Goal: Information Seeking & Learning: Learn about a topic

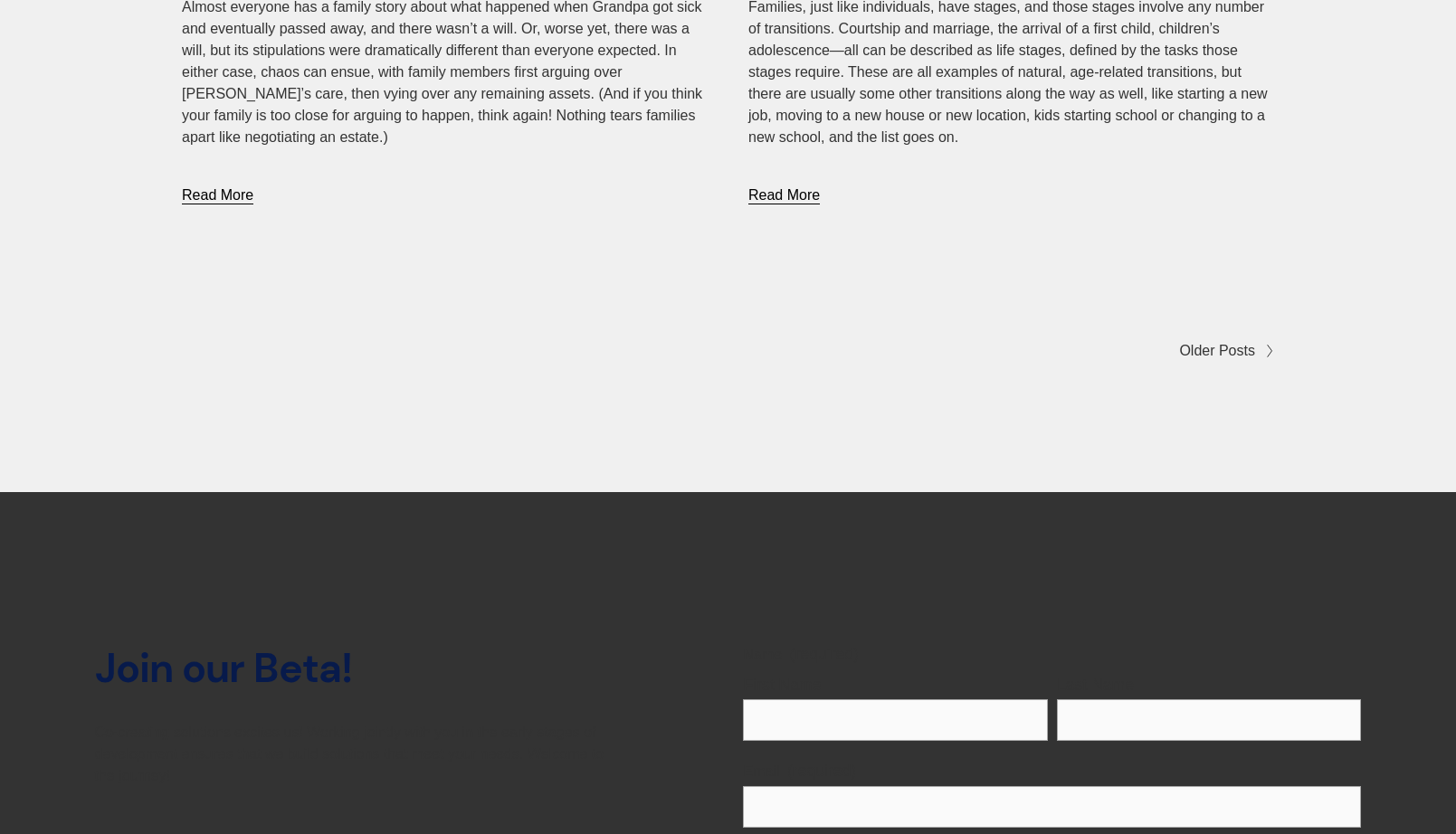
scroll to position [8179, 0]
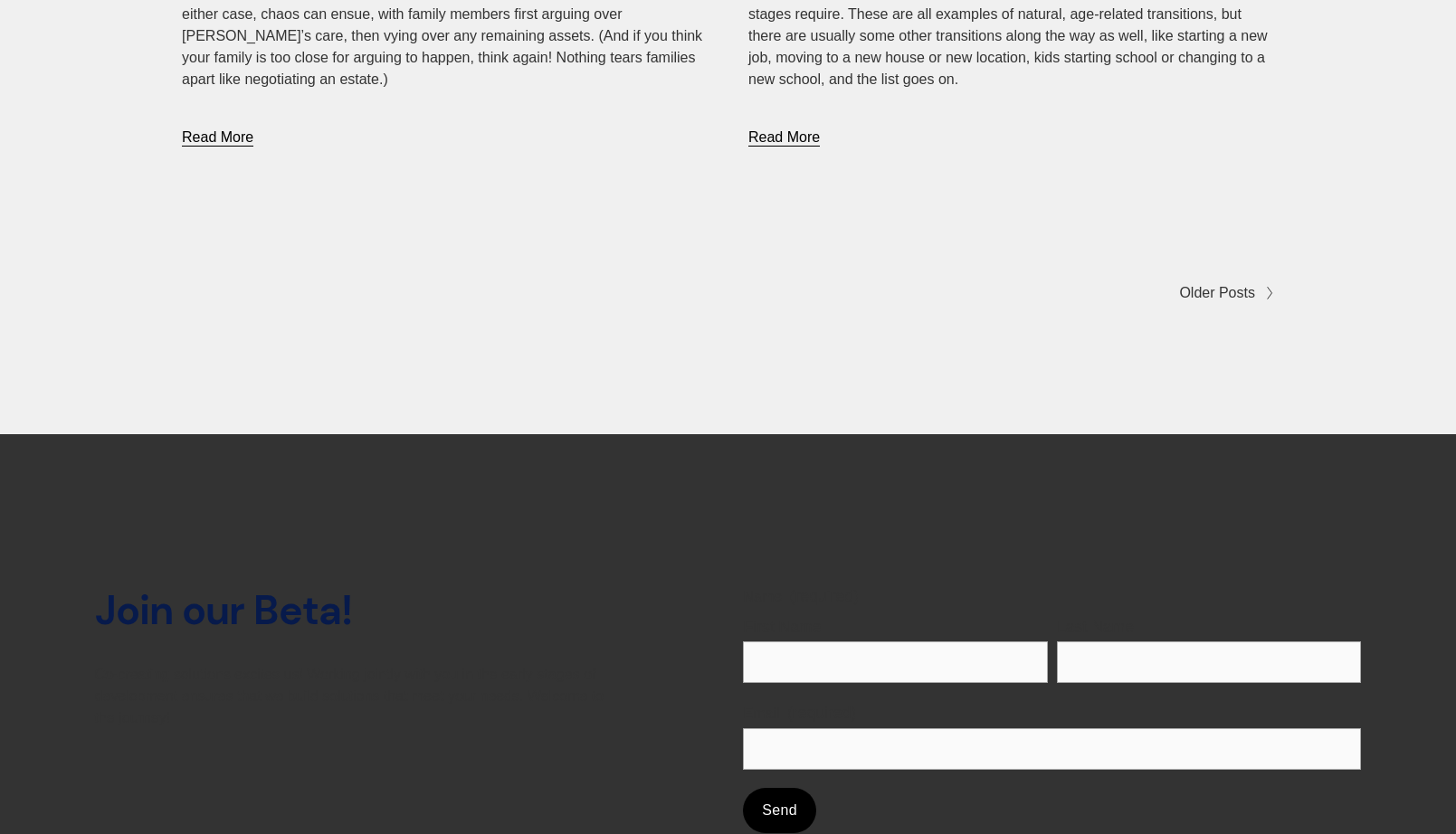
click at [1226, 282] on span "Older Posts" at bounding box center [1216, 293] width 76 height 22
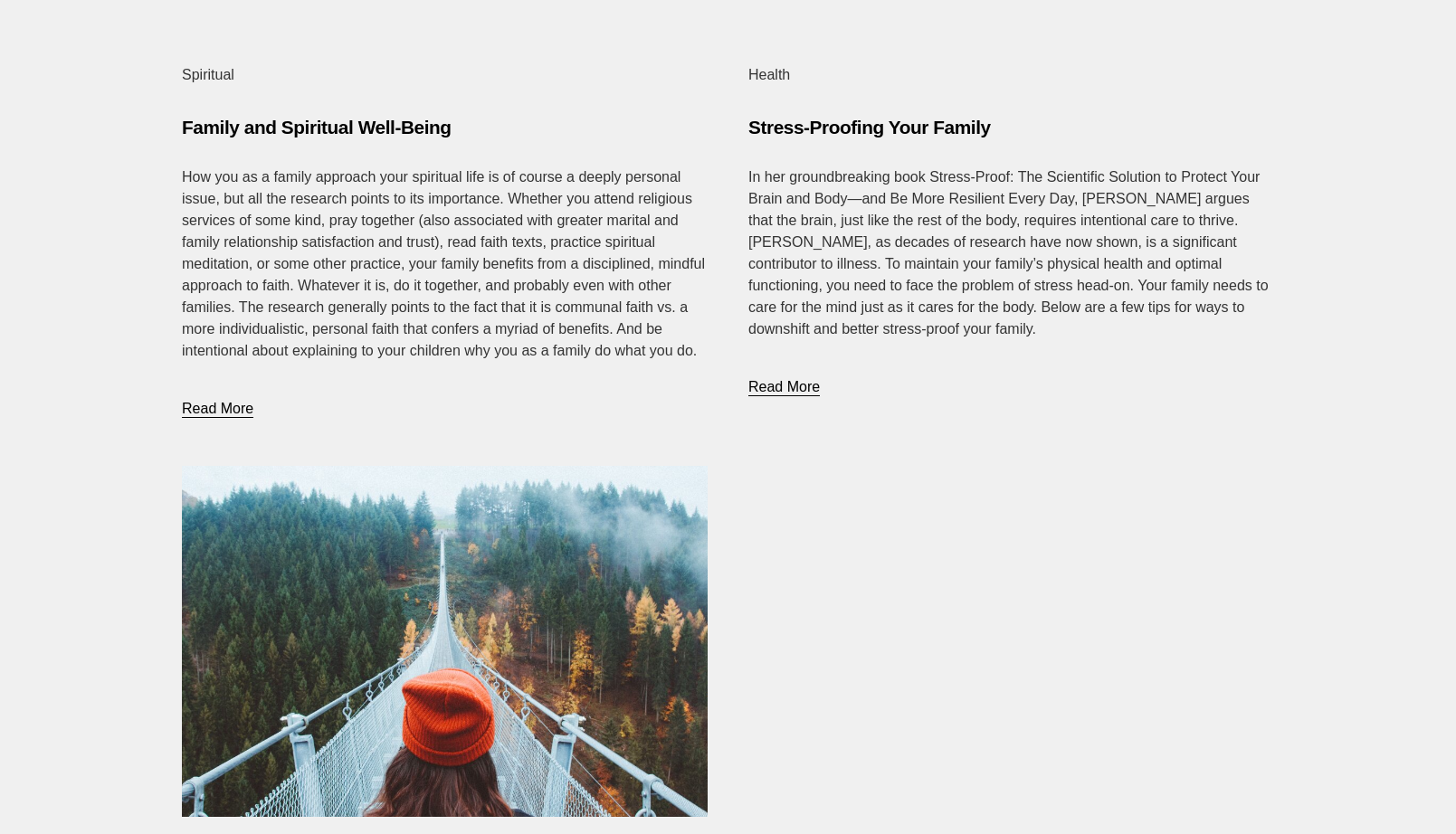
scroll to position [4623, 0]
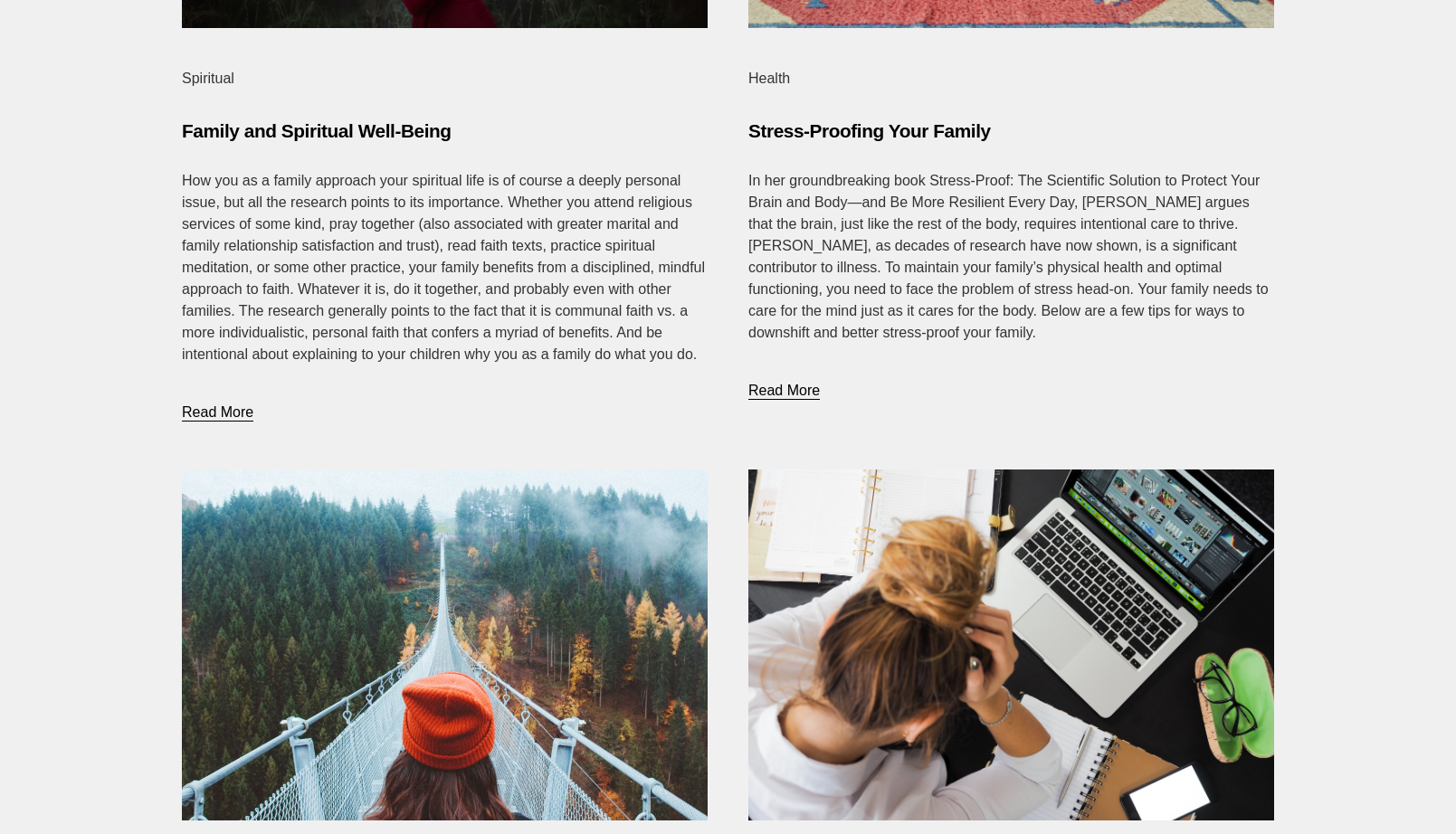
click at [803, 376] on link "Read More" at bounding box center [784, 373] width 72 height 59
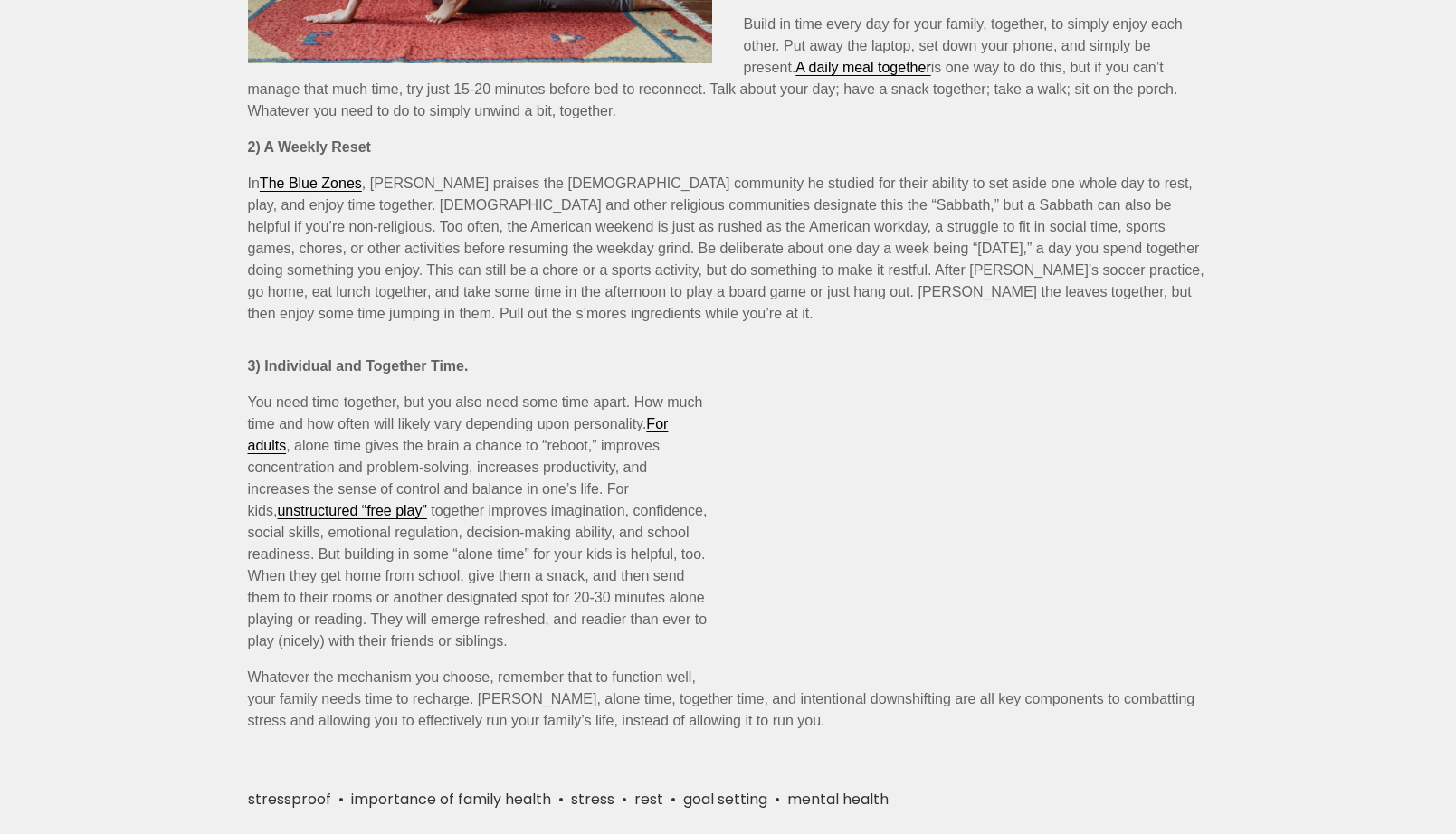
scroll to position [1365, 0]
